Goal: Find specific page/section: Find specific page/section

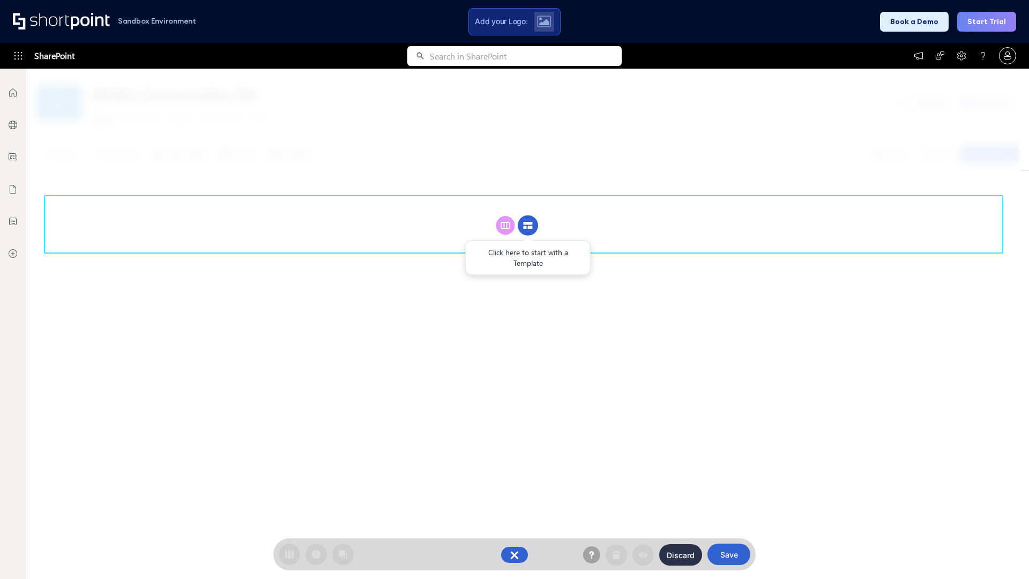
click at [528, 225] on circle at bounding box center [528, 226] width 20 height 20
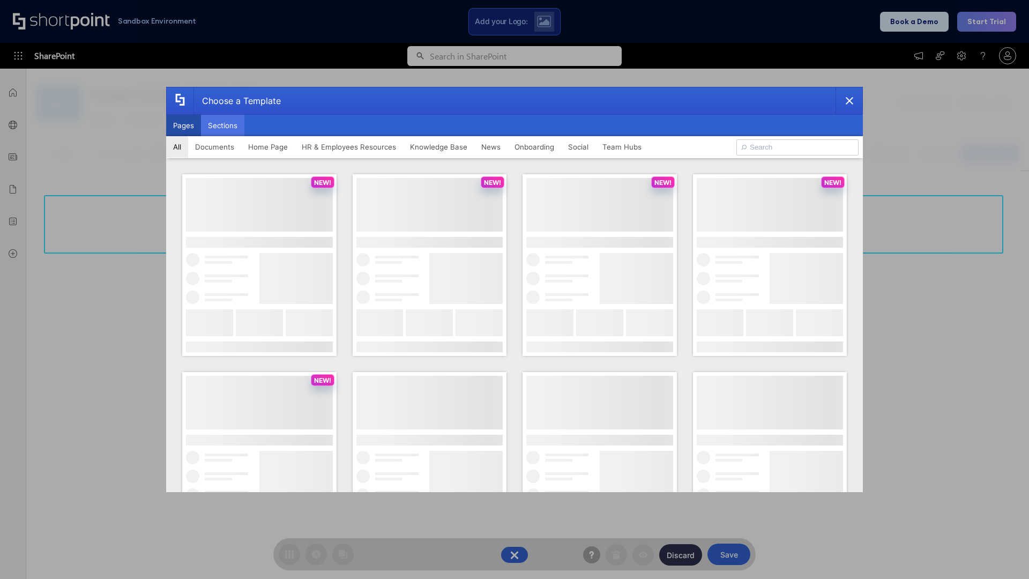
click at [222, 125] on button "Sections" at bounding box center [222, 125] width 43 height 21
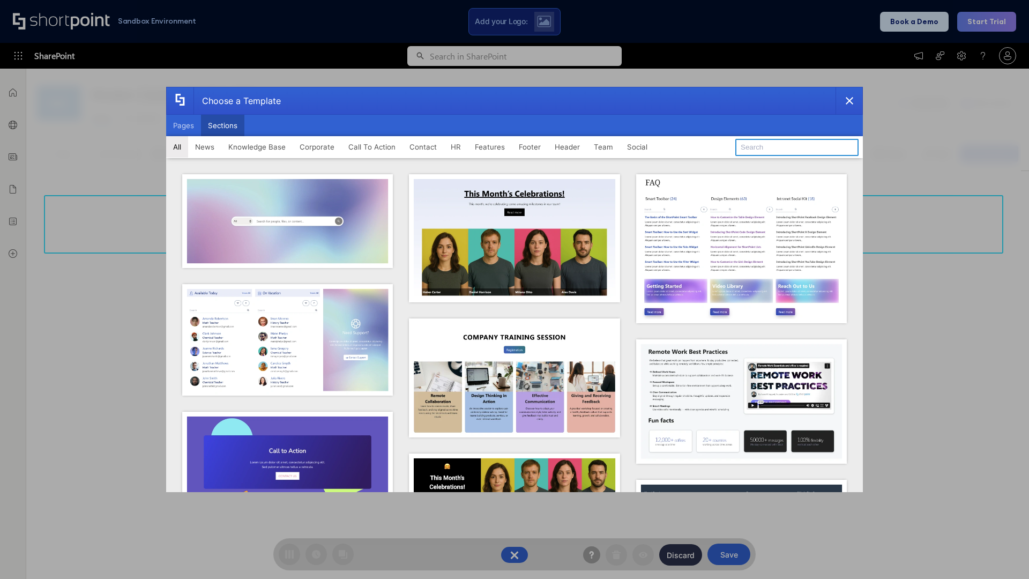
type input "Teammate 1"
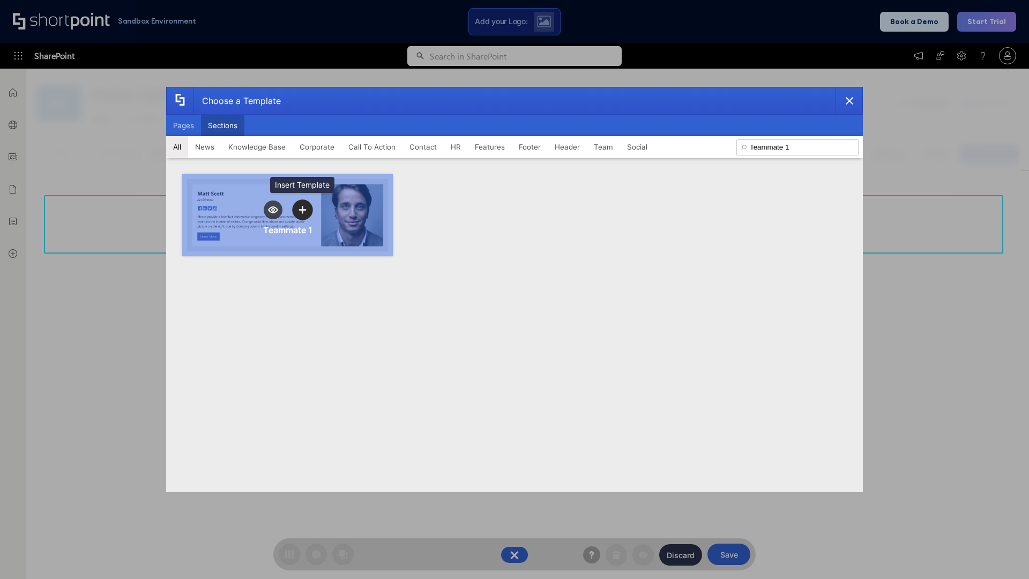
click at [302, 210] on icon "template selector" at bounding box center [303, 210] width 8 height 8
